Goal: Contribute content

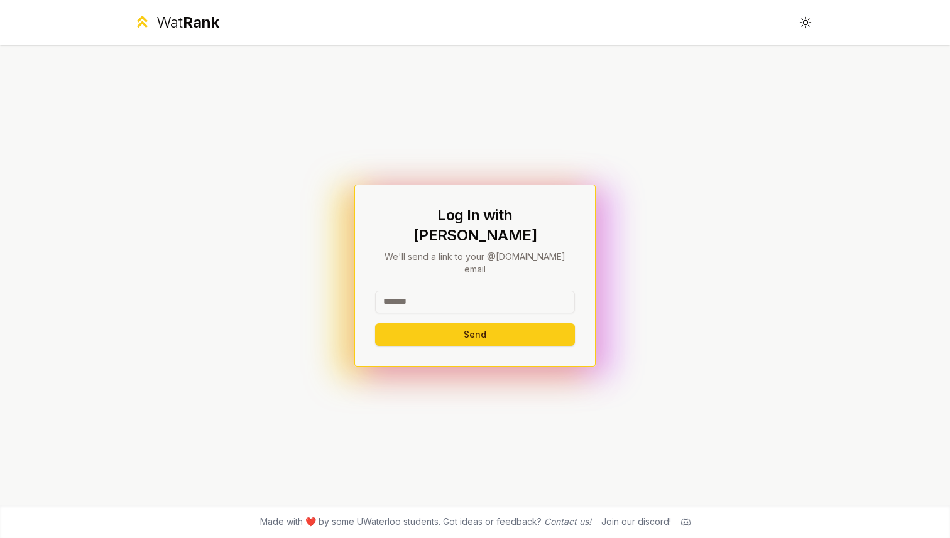
click at [428, 291] on input at bounding box center [475, 302] width 200 height 23
type input "******"
click at [375, 323] on button "Send" at bounding box center [475, 334] width 200 height 23
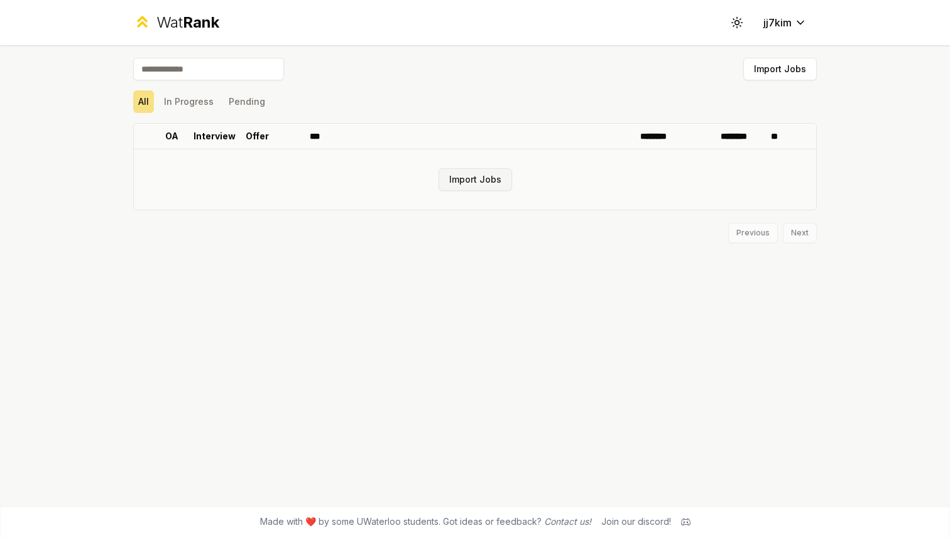
click at [490, 179] on button "Import Jobs" at bounding box center [474, 179] width 73 height 23
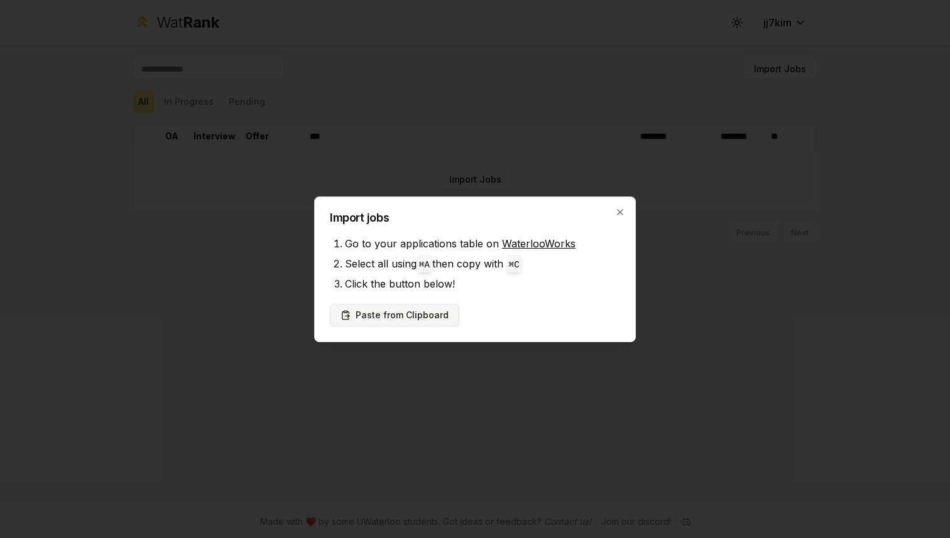
click at [413, 317] on button "Paste from Clipboard" at bounding box center [394, 315] width 129 height 23
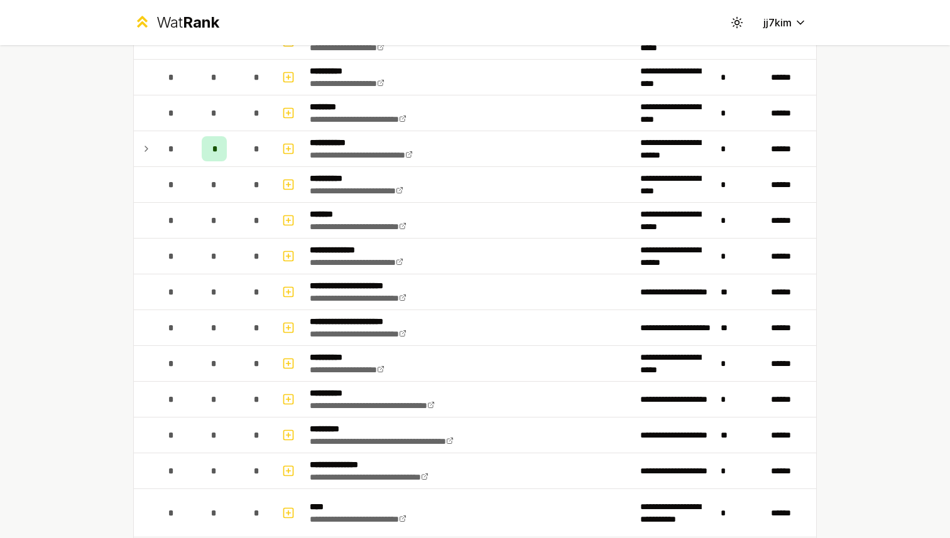
scroll to position [1008, 0]
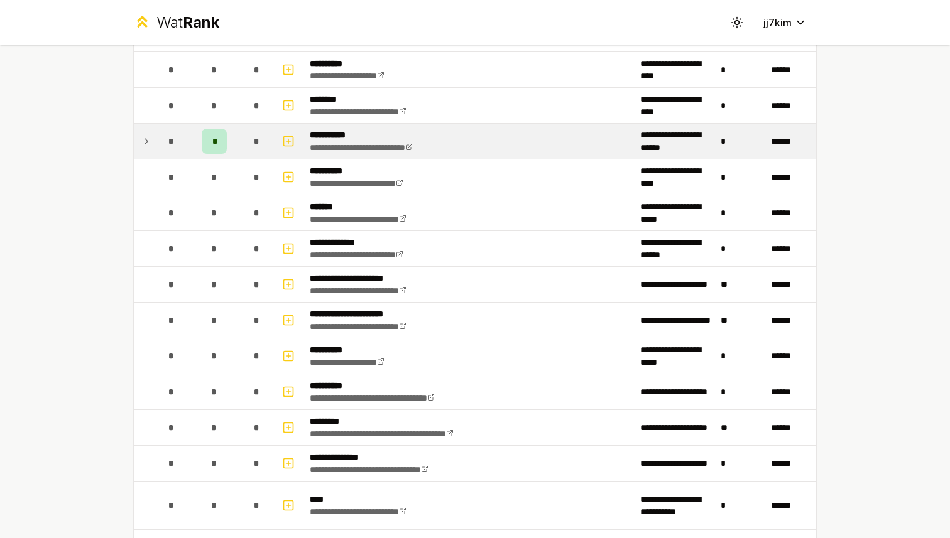
click at [144, 146] on icon at bounding box center [146, 141] width 10 height 15
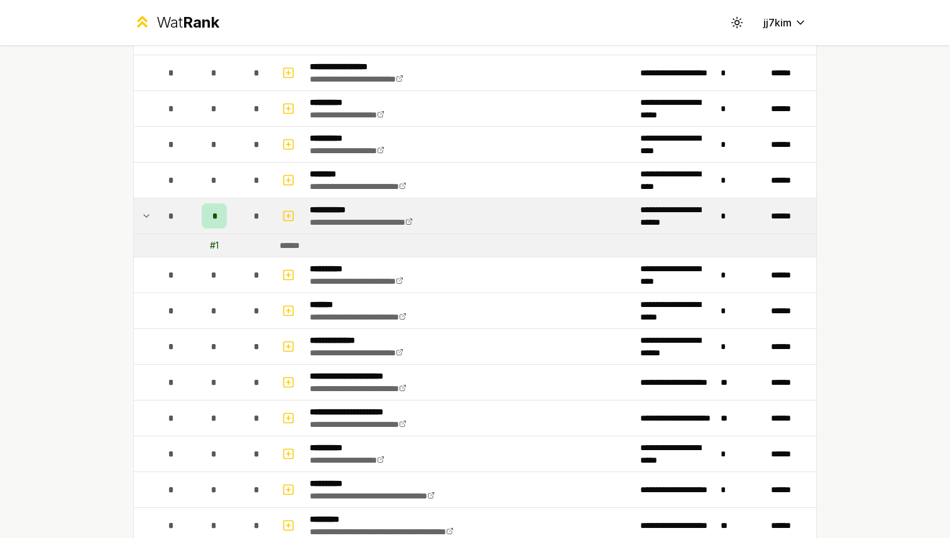
scroll to position [970, 0]
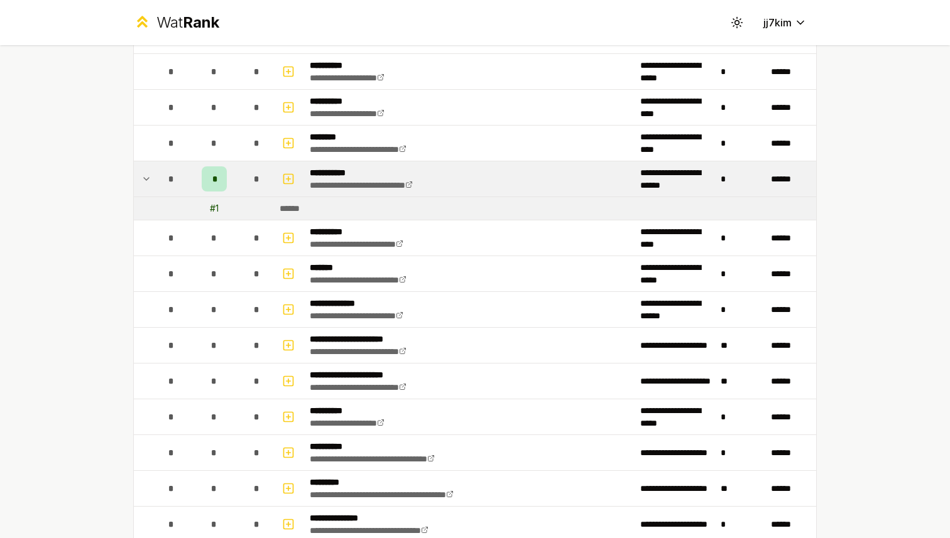
click at [148, 183] on icon at bounding box center [146, 178] width 10 height 15
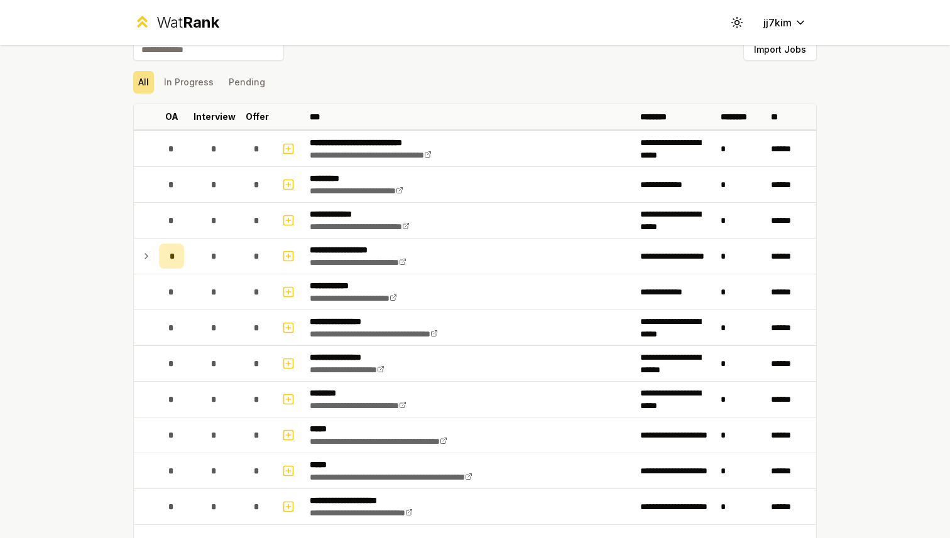
scroll to position [0, 0]
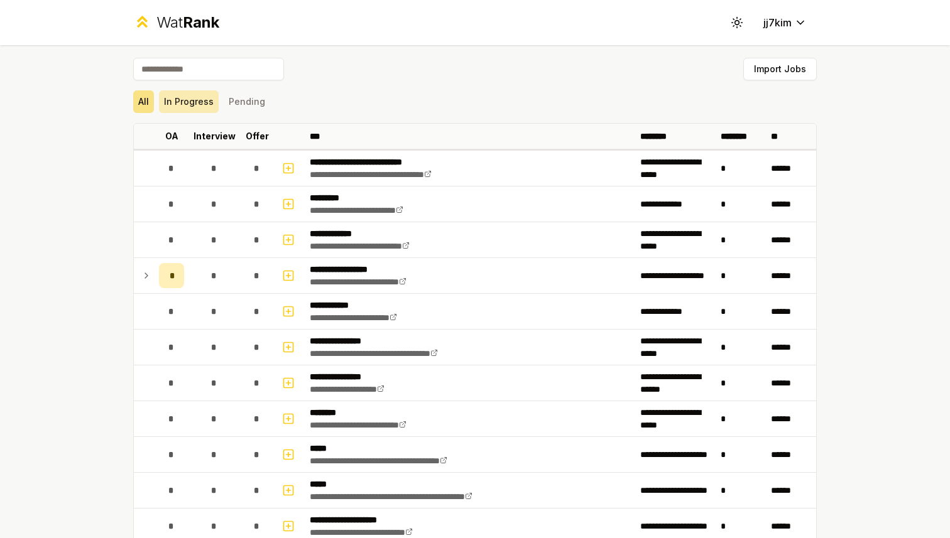
click at [200, 101] on button "In Progress" at bounding box center [189, 101] width 60 height 23
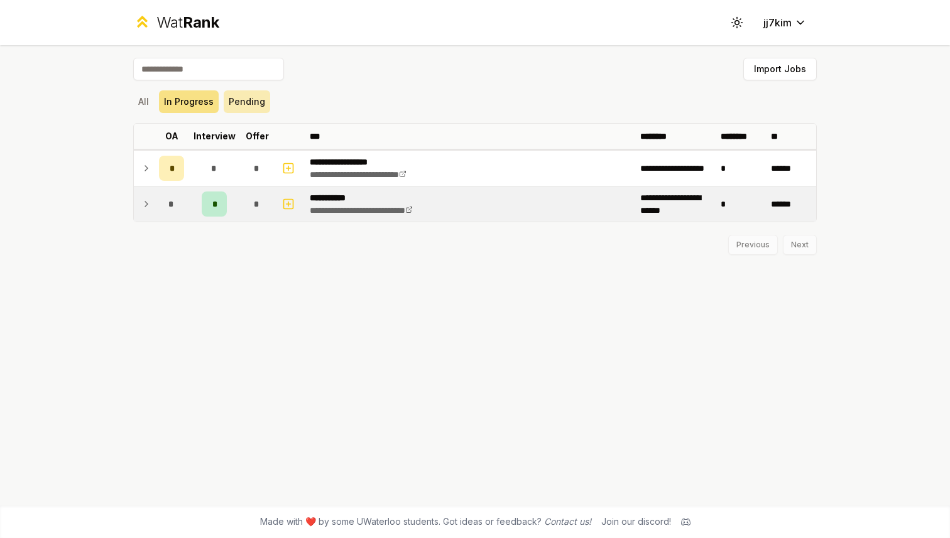
click at [254, 107] on button "Pending" at bounding box center [247, 101] width 46 height 23
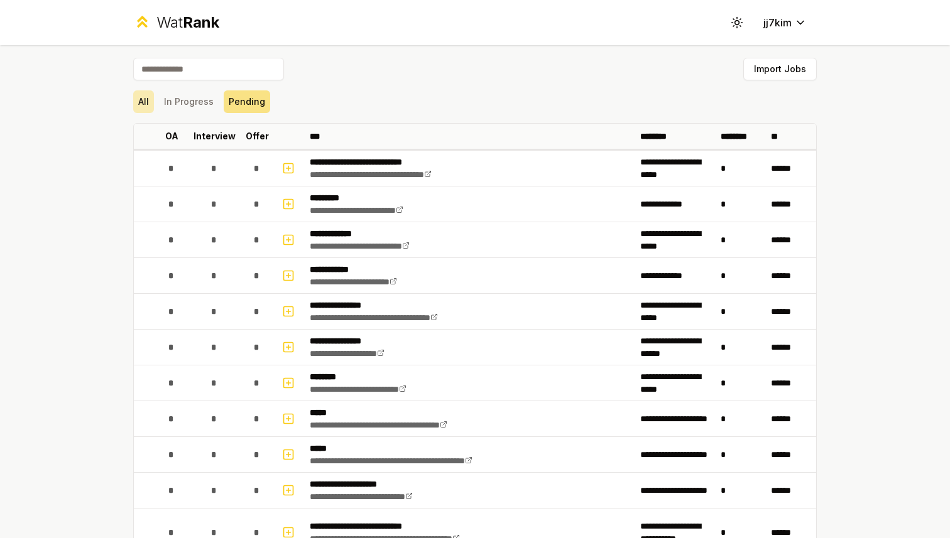
click at [141, 96] on button "All" at bounding box center [143, 101] width 21 height 23
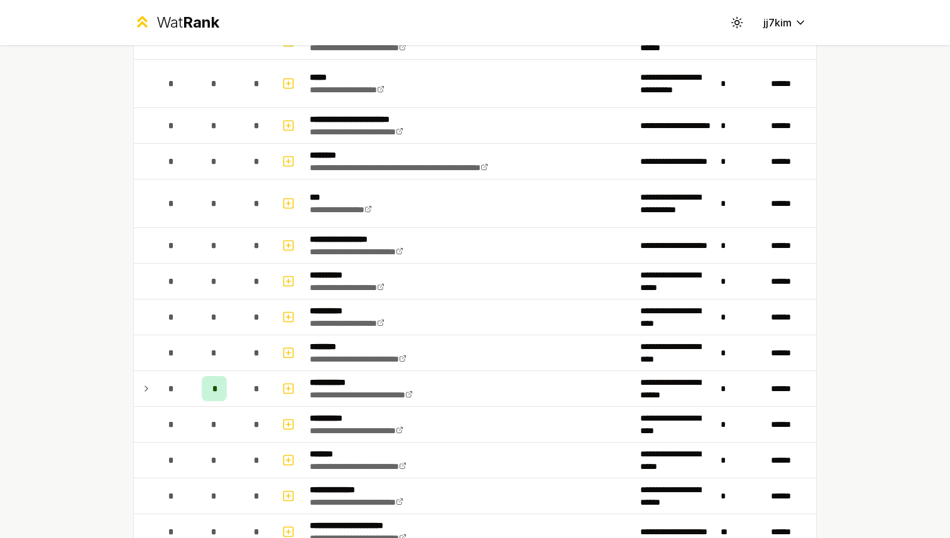
scroll to position [783, 0]
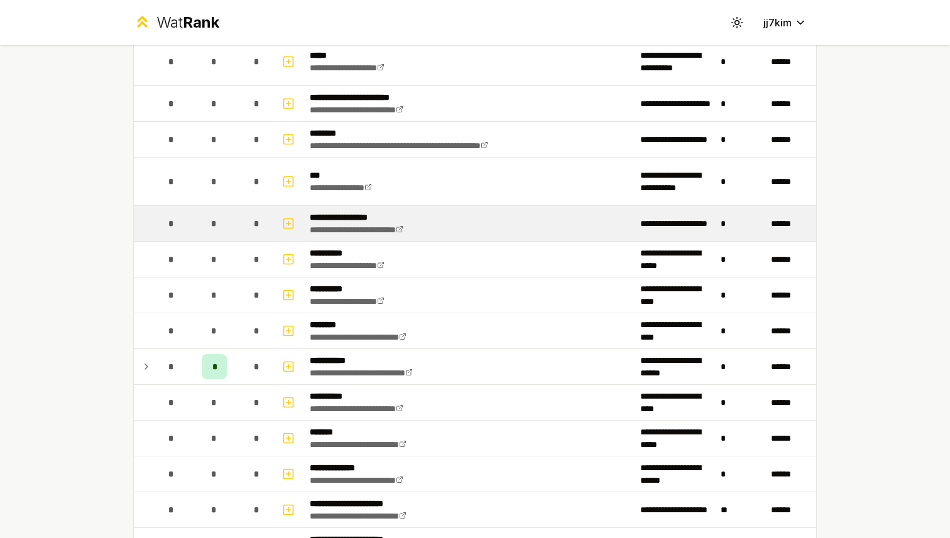
click at [175, 227] on div "*" at bounding box center [171, 223] width 25 height 25
click at [358, 220] on p "**********" at bounding box center [374, 217] width 129 height 13
click at [290, 224] on icon "button" at bounding box center [288, 224] width 4 height 0
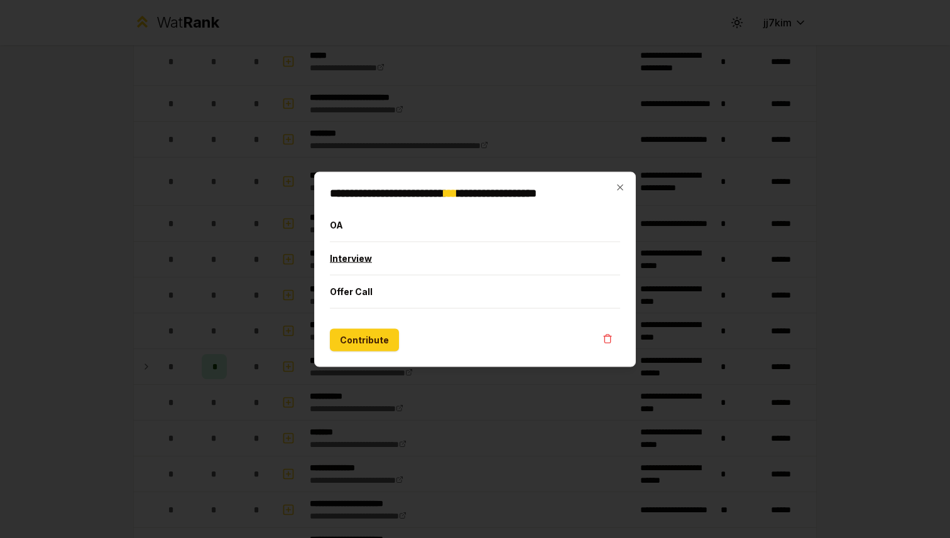
click at [353, 261] on button "Interview" at bounding box center [475, 258] width 290 height 33
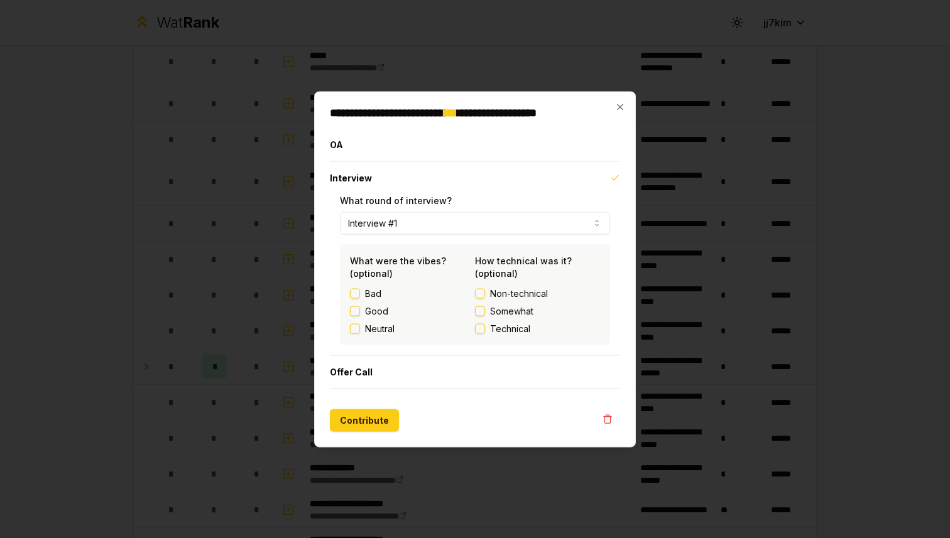
click at [412, 218] on button "Interview #1" at bounding box center [475, 223] width 270 height 23
click at [330, 317] on div "**********" at bounding box center [475, 274] width 290 height 161
click at [362, 424] on button "Contribute" at bounding box center [364, 420] width 69 height 23
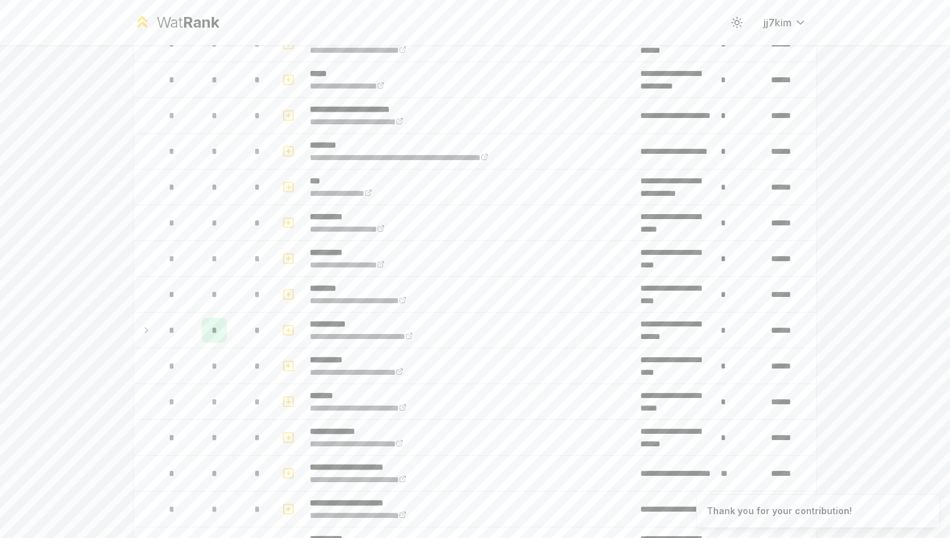
scroll to position [0, 0]
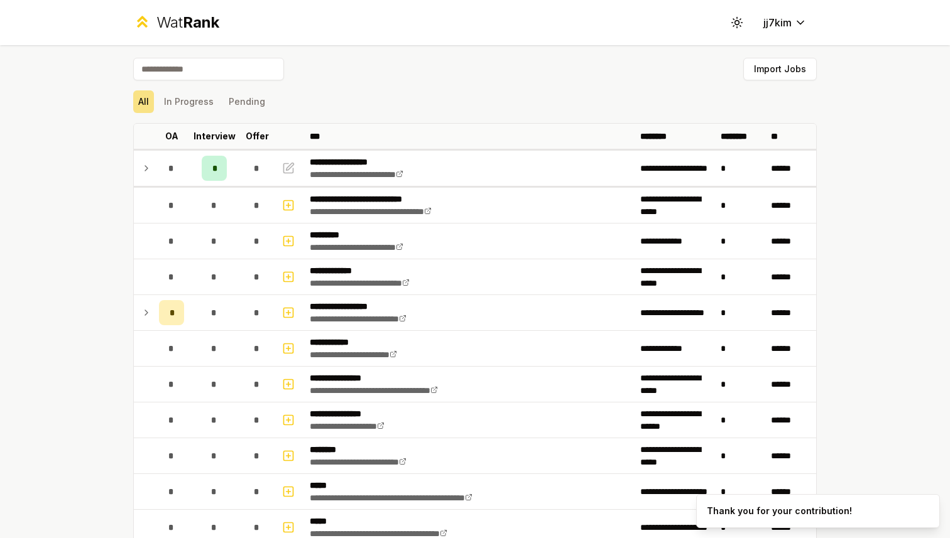
click at [73, 184] on div "**********" at bounding box center [475, 269] width 950 height 538
click at [193, 102] on button "In Progress" at bounding box center [189, 101] width 60 height 23
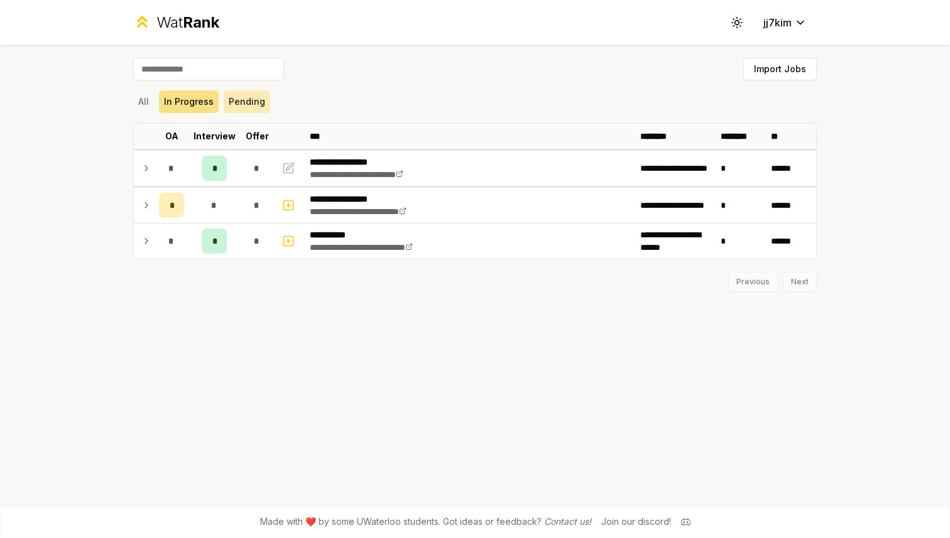
click at [239, 103] on button "Pending" at bounding box center [247, 101] width 46 height 23
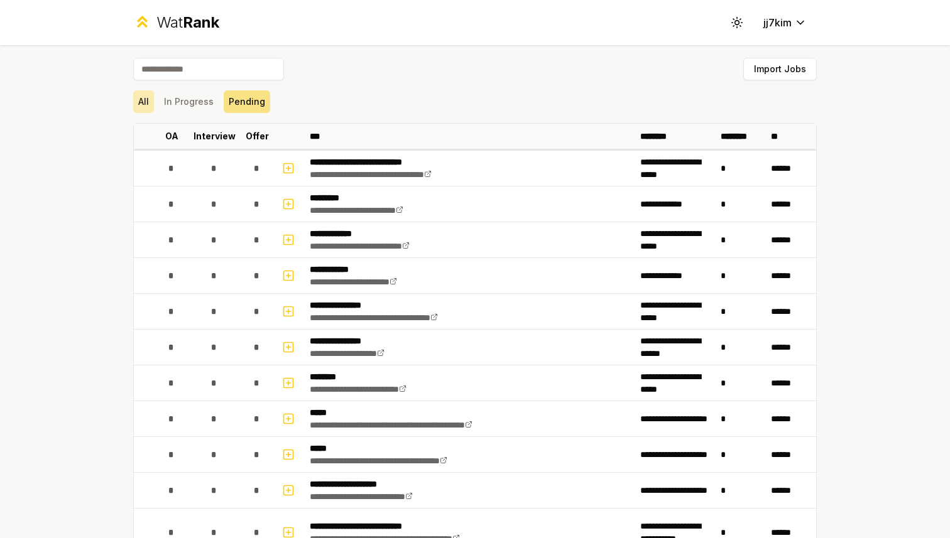
click at [151, 106] on button "All" at bounding box center [143, 101] width 21 height 23
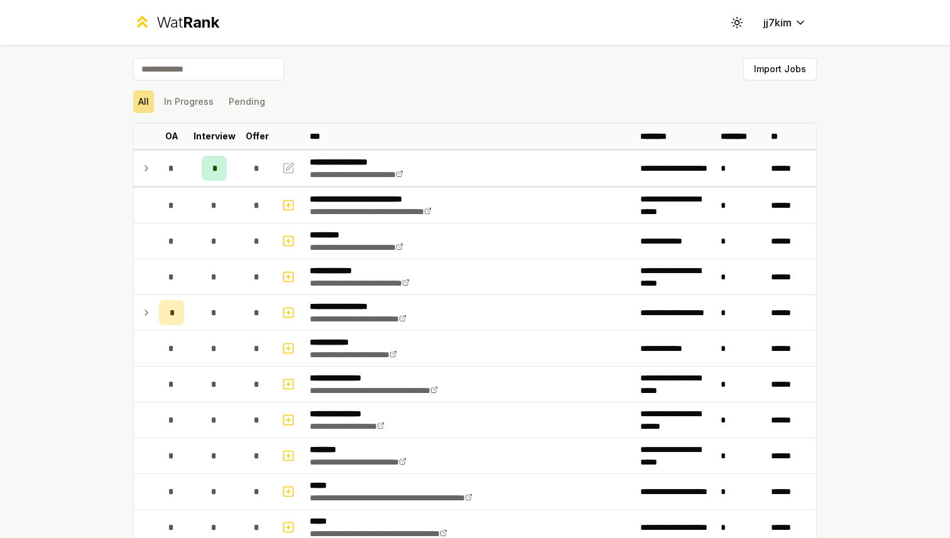
click at [334, 84] on div "Import Jobs" at bounding box center [474, 72] width 683 height 28
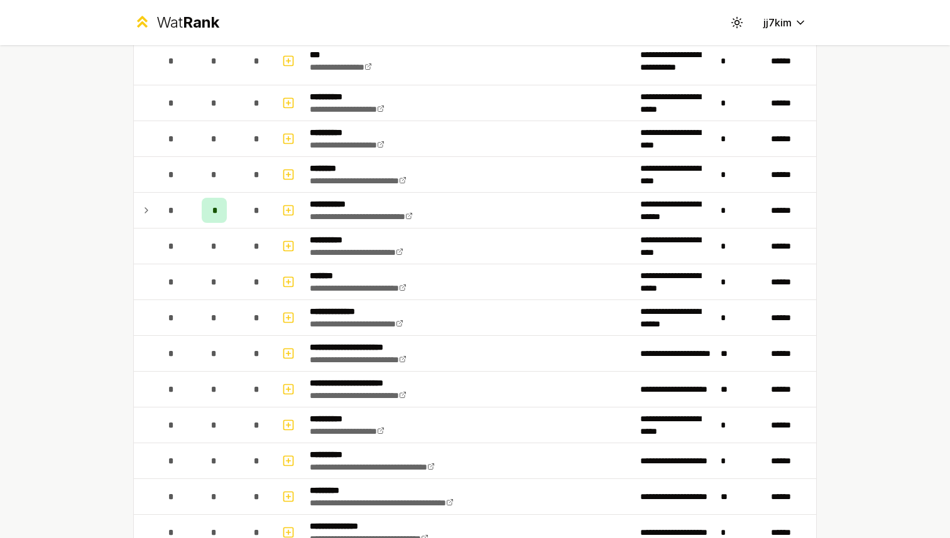
scroll to position [1151, 0]
